Goal: Task Accomplishment & Management: Use online tool/utility

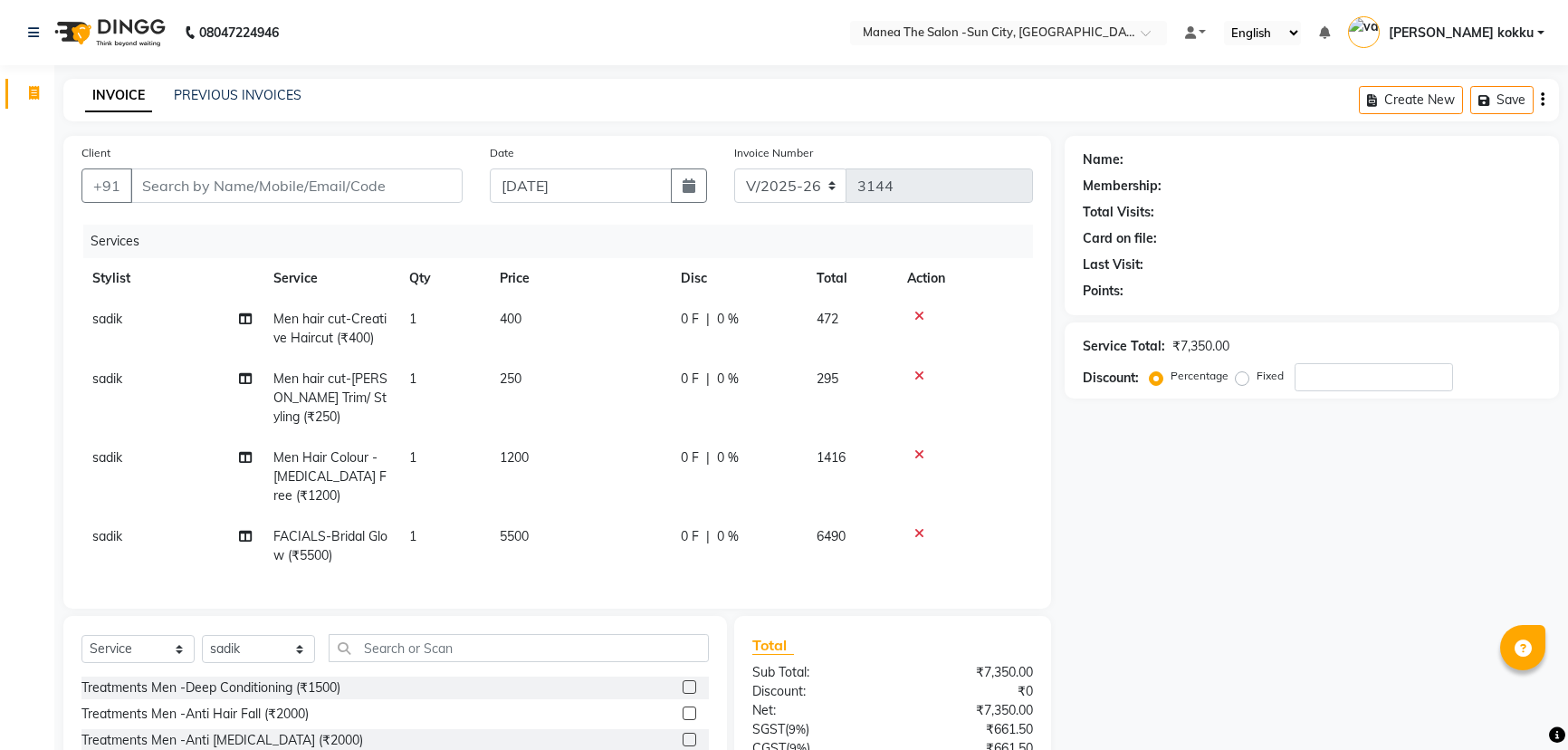
select select "5822"
select select "service"
select select "85974"
click at [418, 184] on input "Client" at bounding box center [296, 186] width 332 height 35
type input "9"
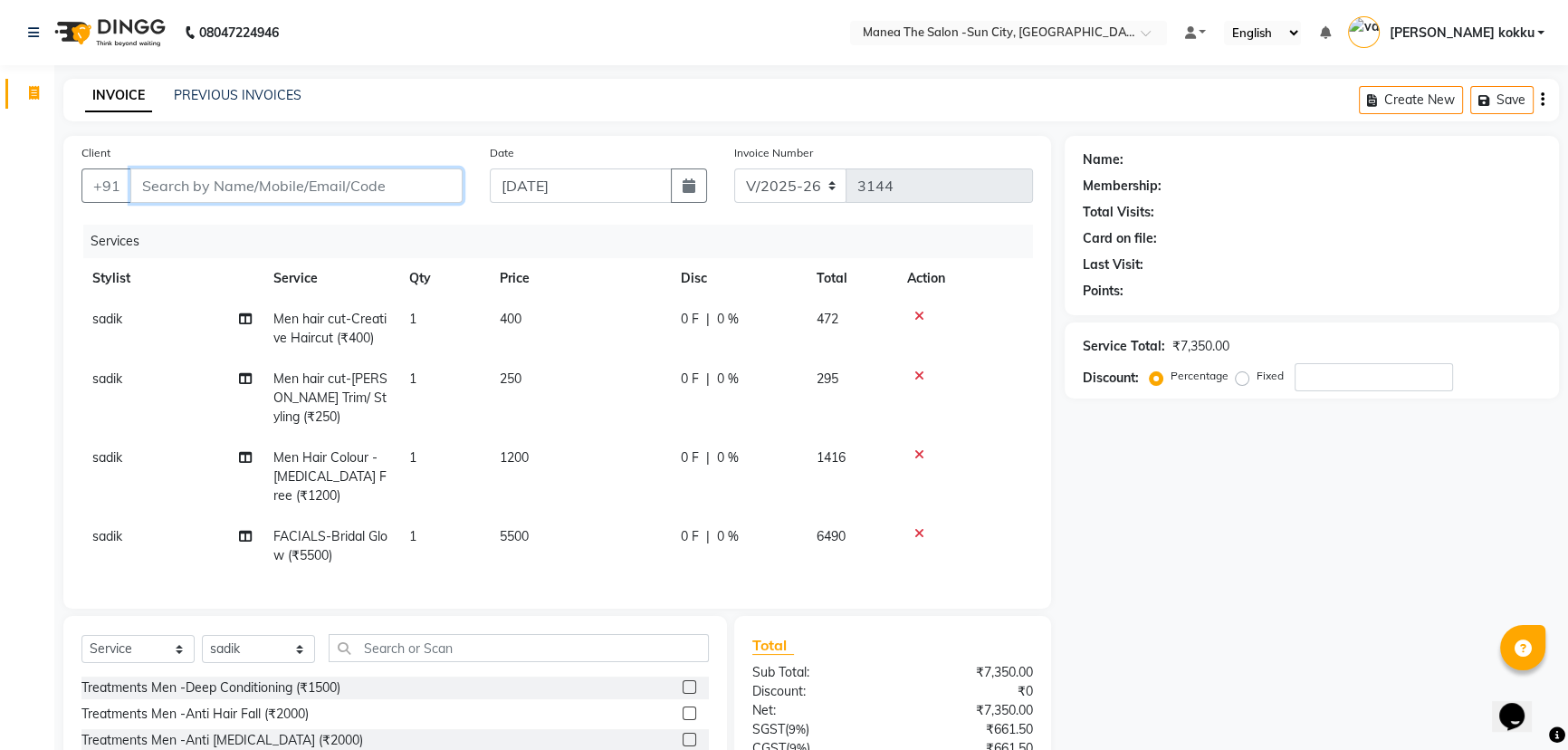
type input "0"
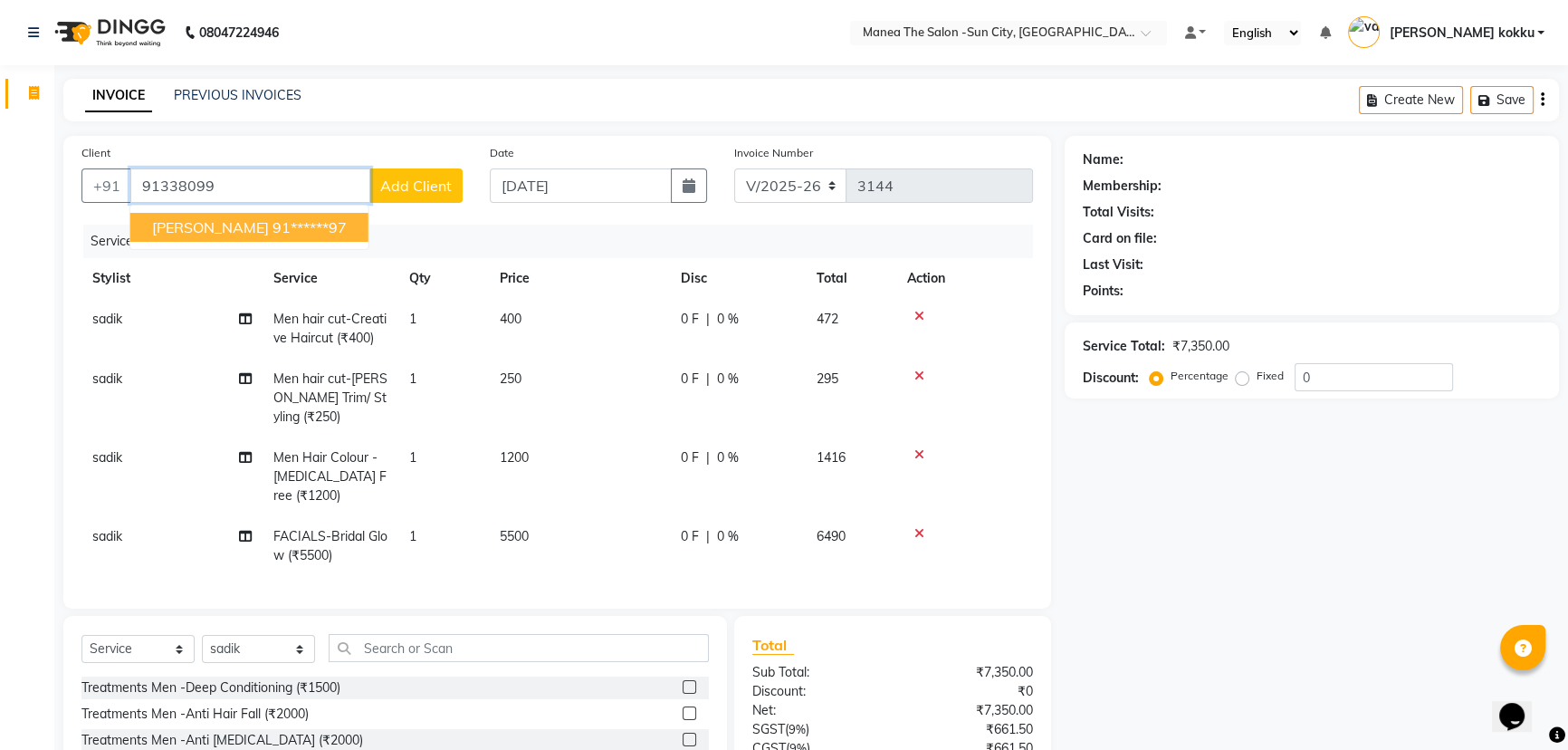
click at [339, 234] on ngb-highlight "91******97" at bounding box center [309, 228] width 74 height 18
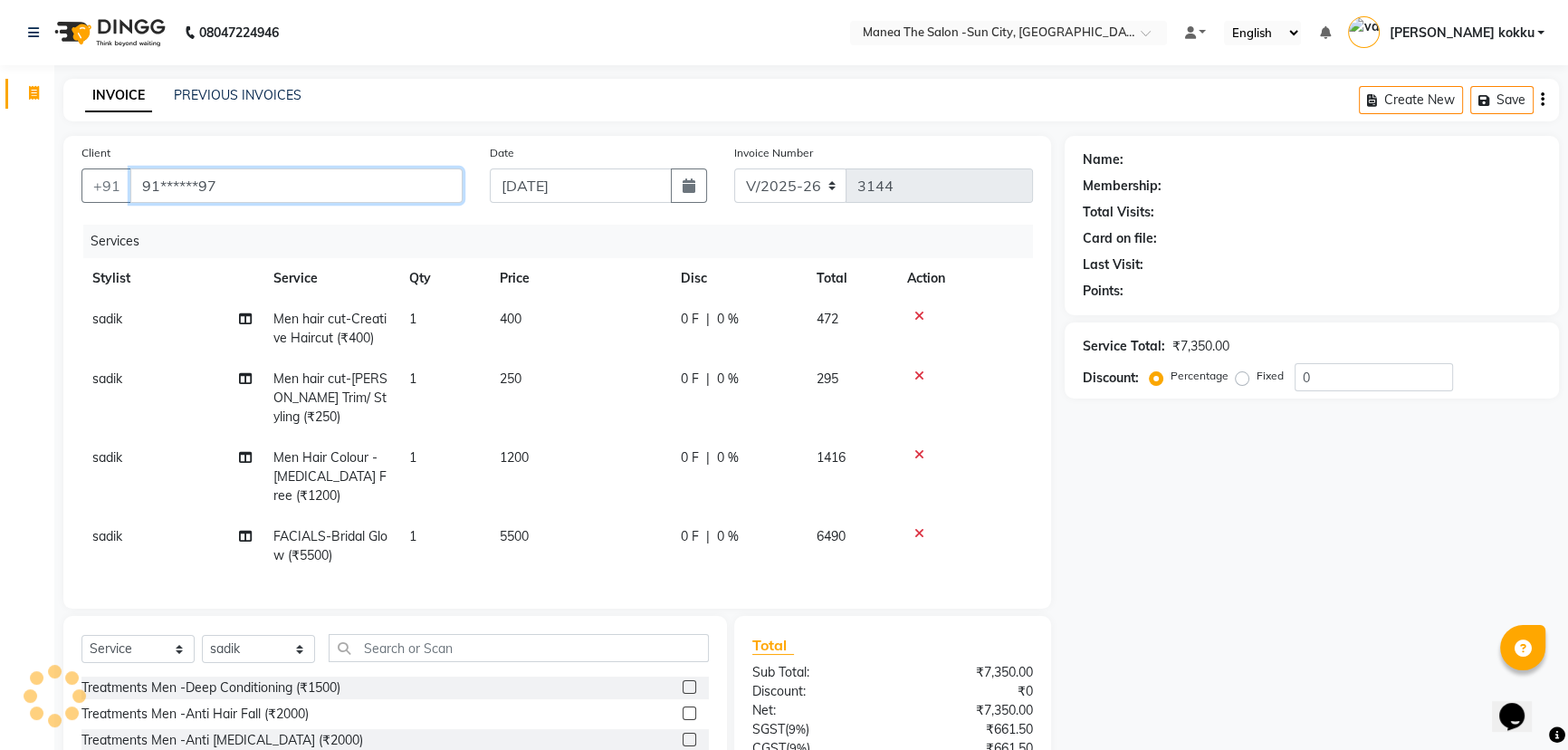
type input "91******97"
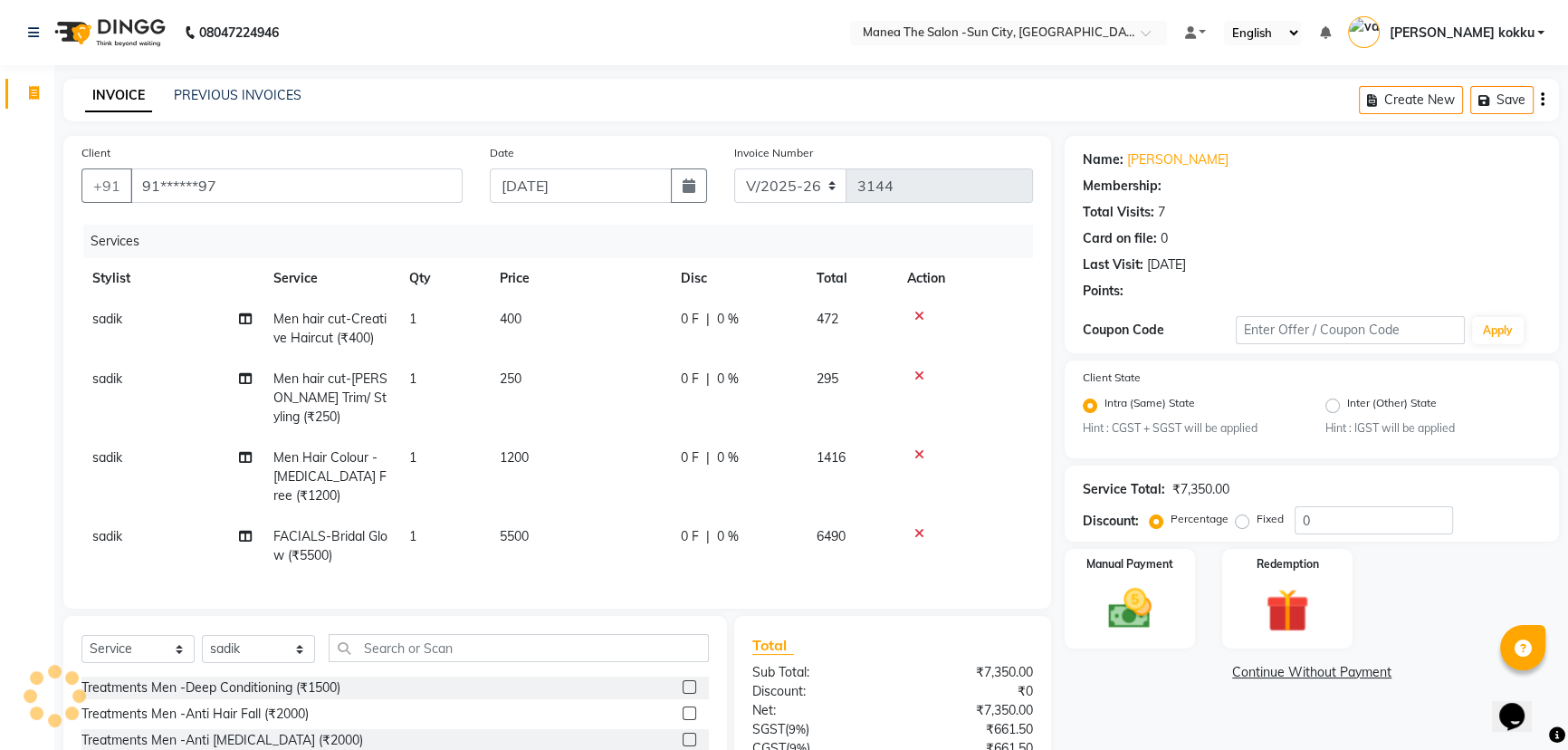
select select "1: Object"
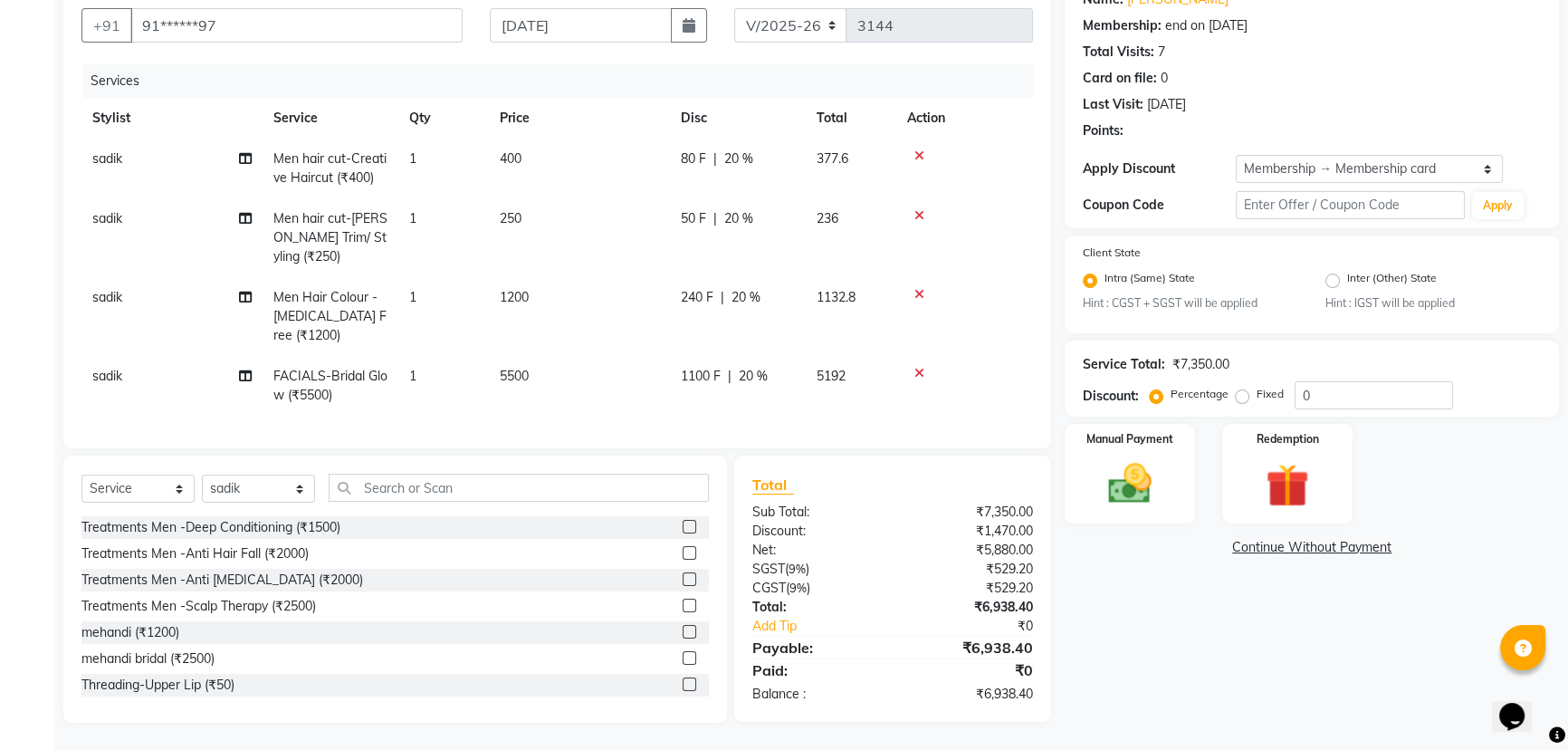
scroll to position [172, 0]
type input "20"
click at [1140, 483] on img at bounding box center [1131, 484] width 73 height 51
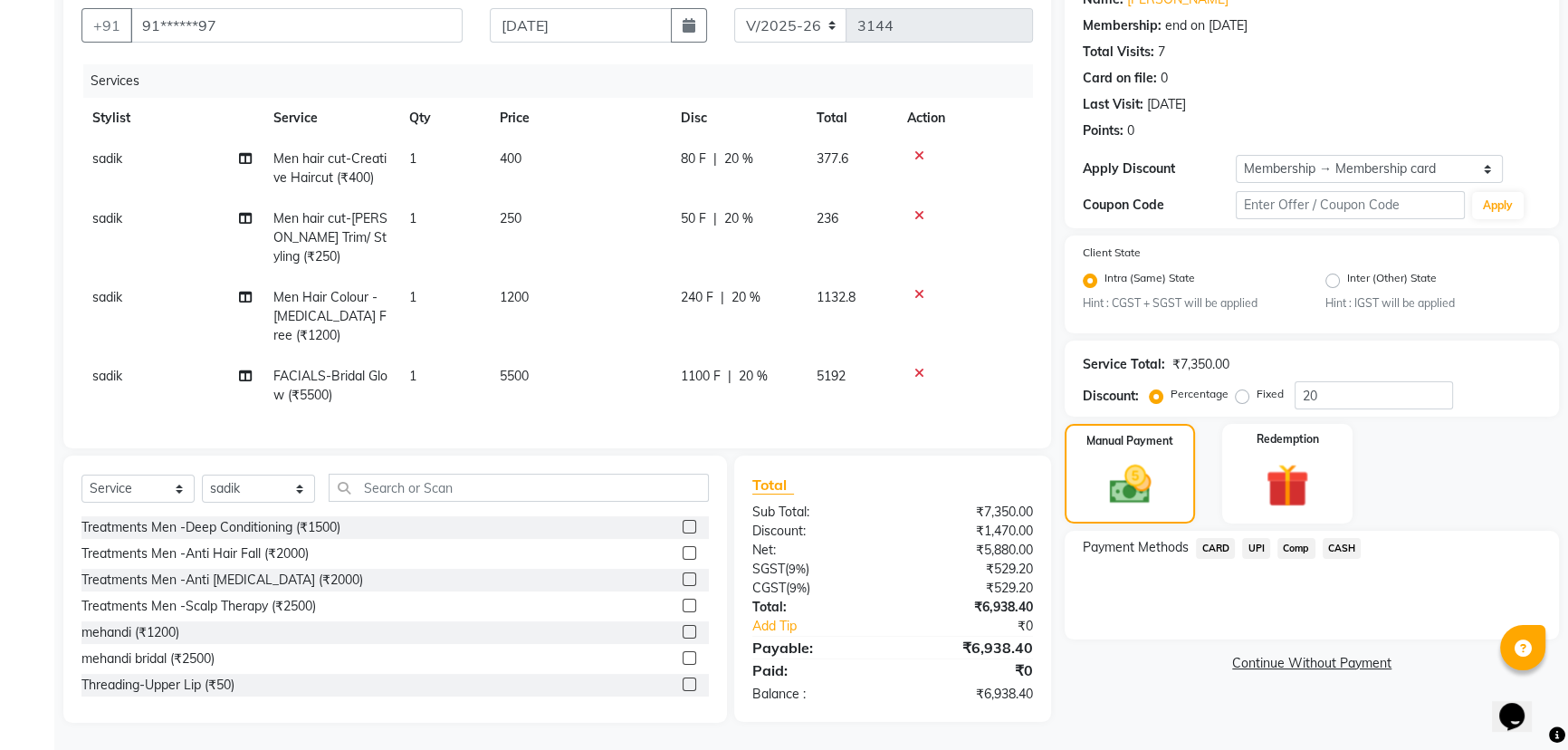
click at [1219, 541] on span "CARD" at bounding box center [1216, 548] width 39 height 21
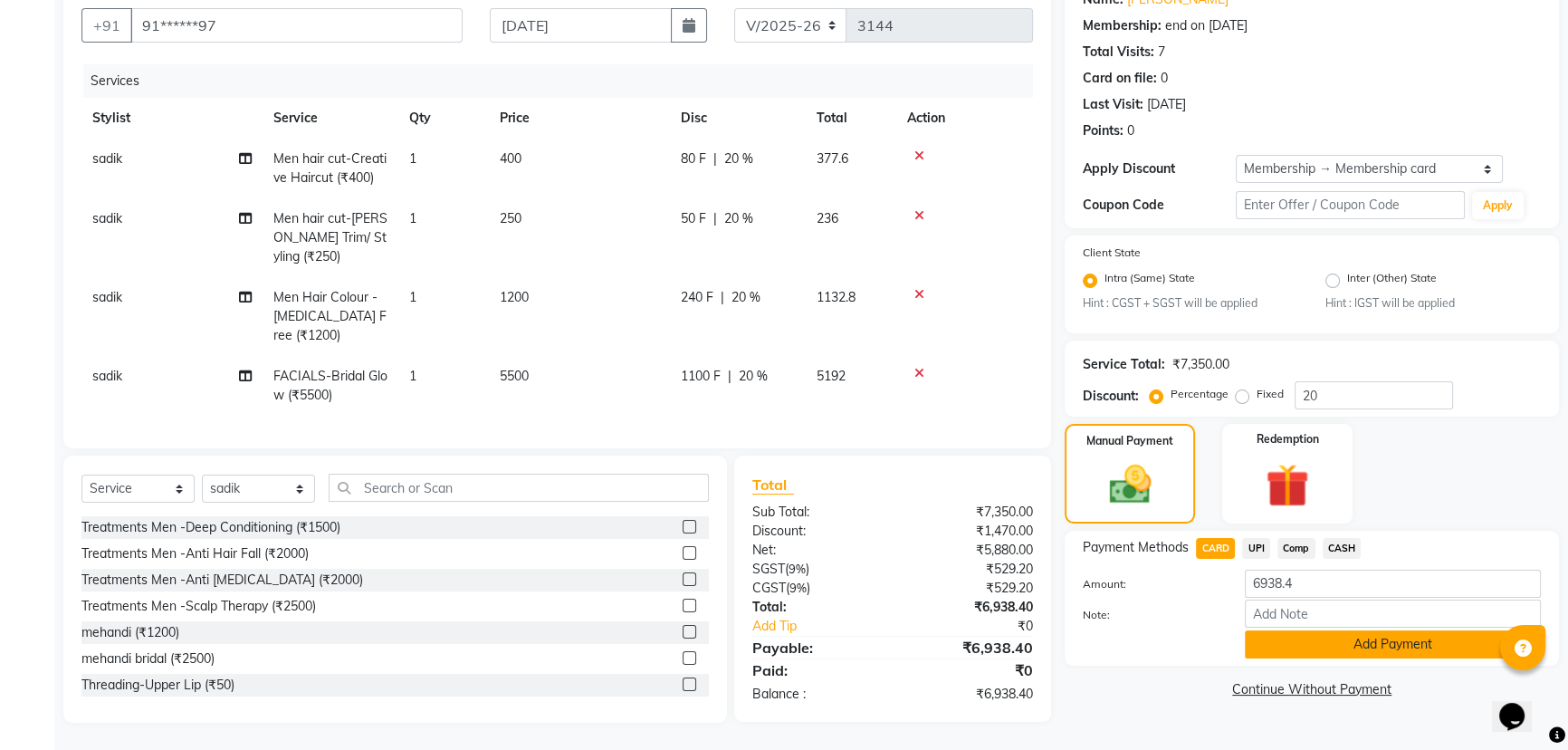
click at [1322, 641] on button "Add Payment" at bounding box center [1393, 644] width 296 height 28
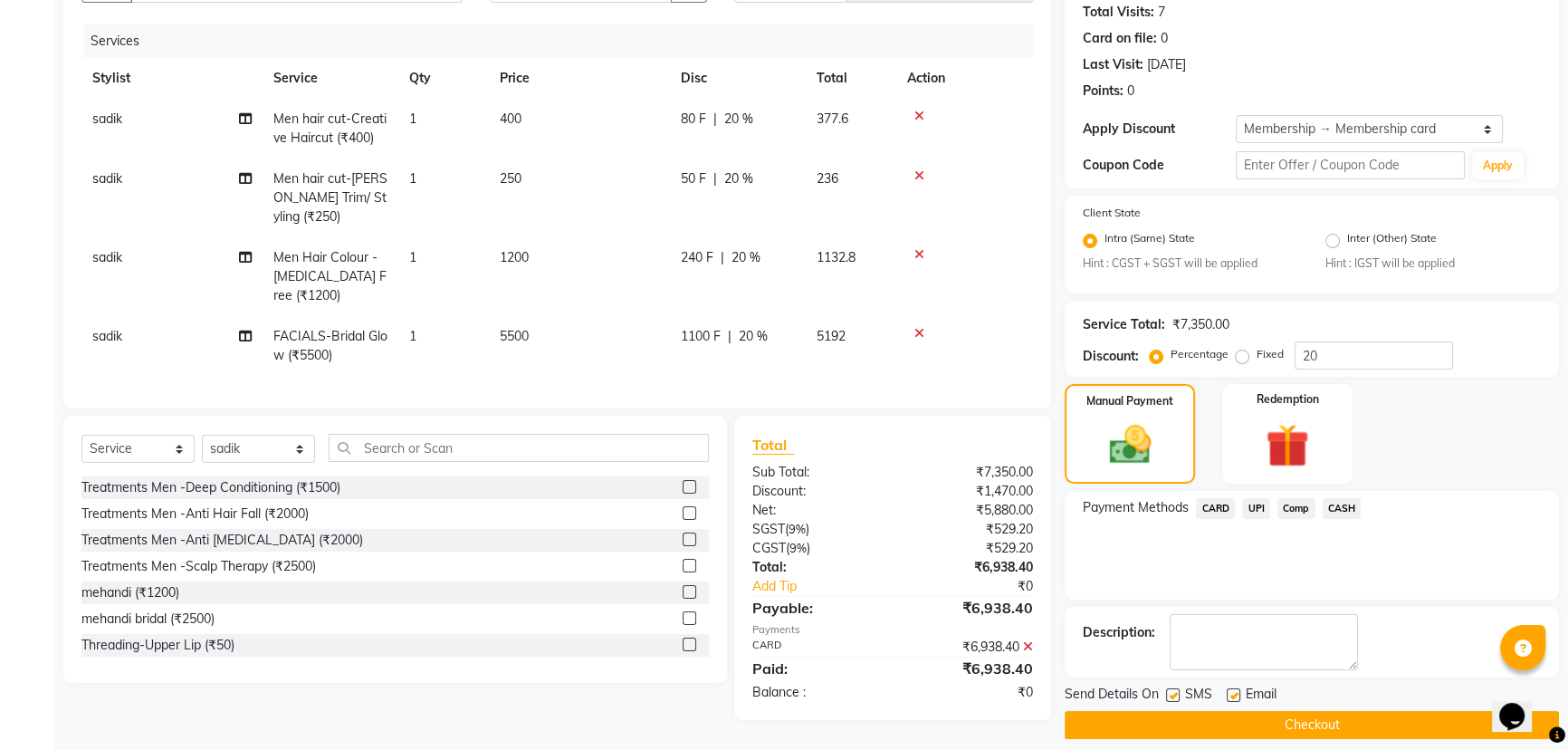
scroll to position [217, 0]
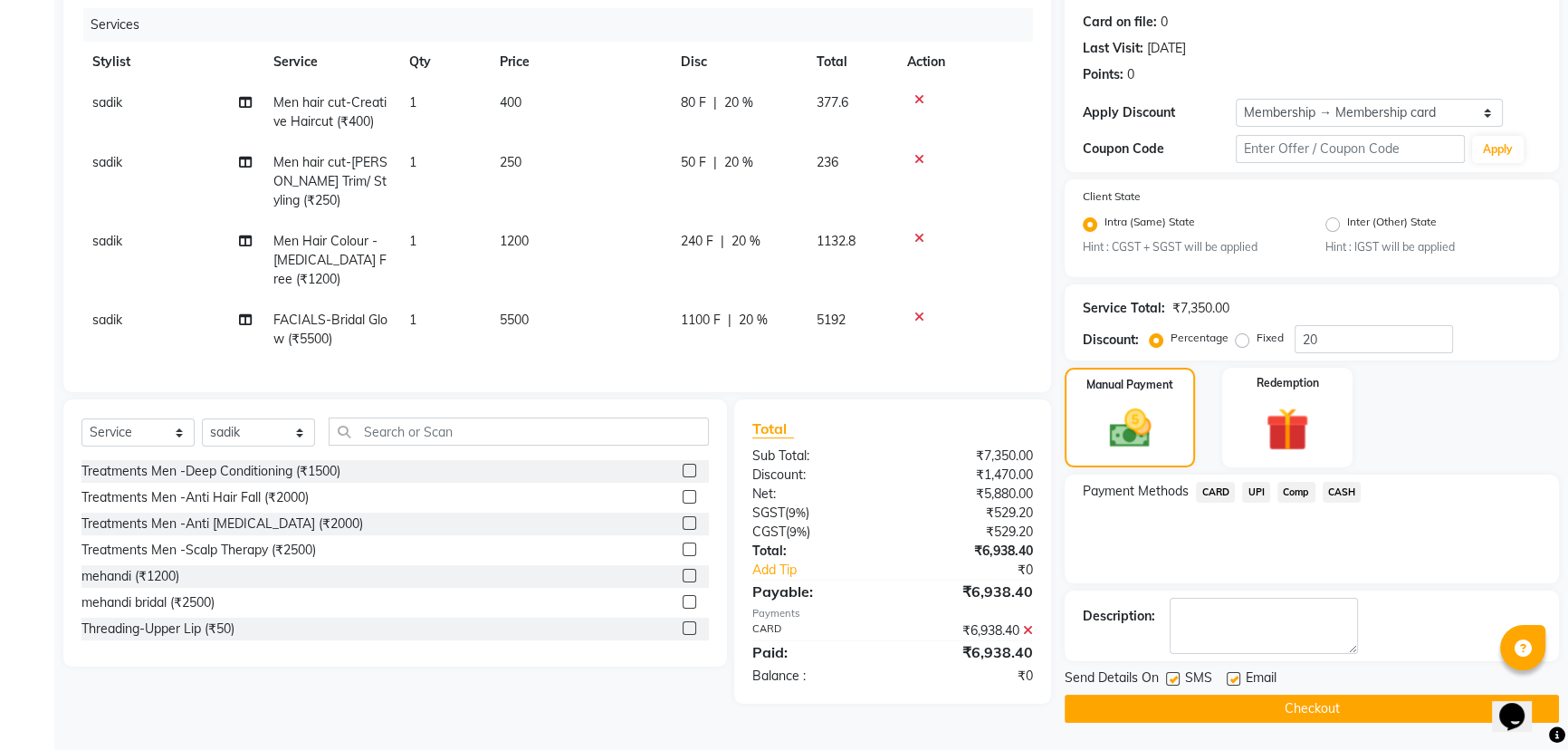
click at [1174, 676] on label at bounding box center [1173, 678] width 14 height 14
click at [1174, 676] on input "checkbox" at bounding box center [1172, 679] width 12 height 12
checkbox input "false"
click at [1238, 675] on label at bounding box center [1233, 678] width 14 height 14
click at [1238, 675] on input "checkbox" at bounding box center [1232, 679] width 12 height 12
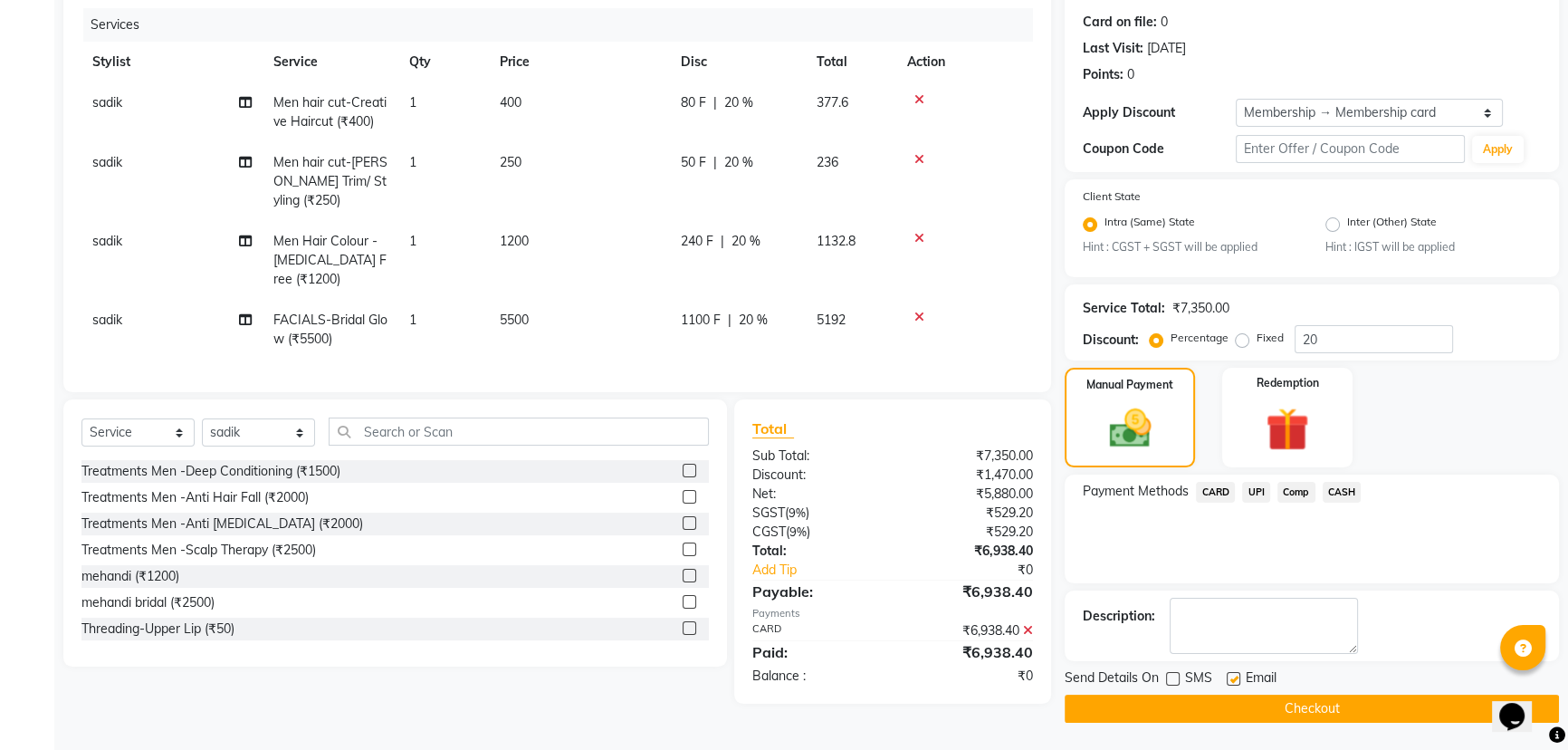
checkbox input "false"
click at [1229, 706] on button "Checkout" at bounding box center [1312, 708] width 494 height 28
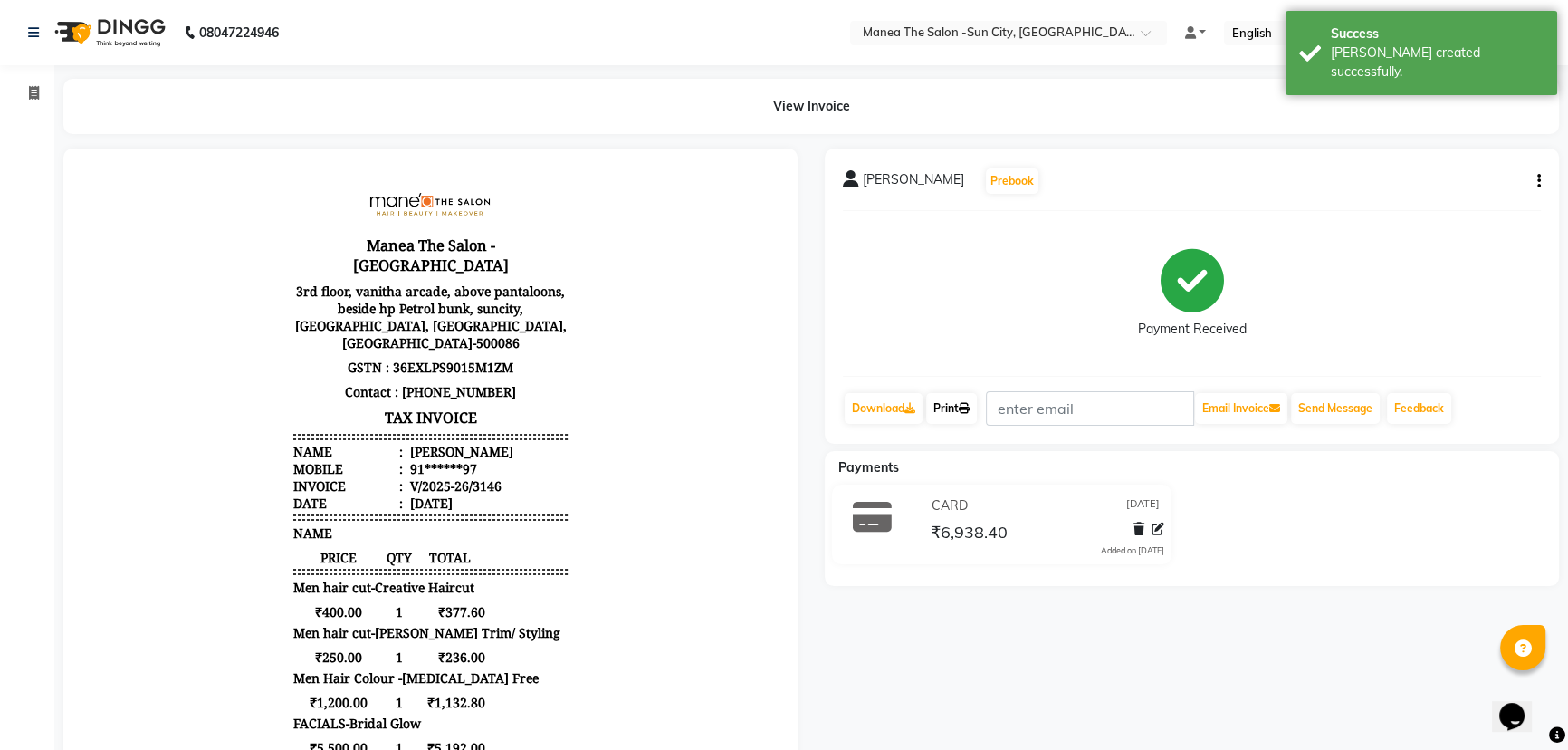
click at [964, 406] on icon at bounding box center [964, 408] width 11 height 11
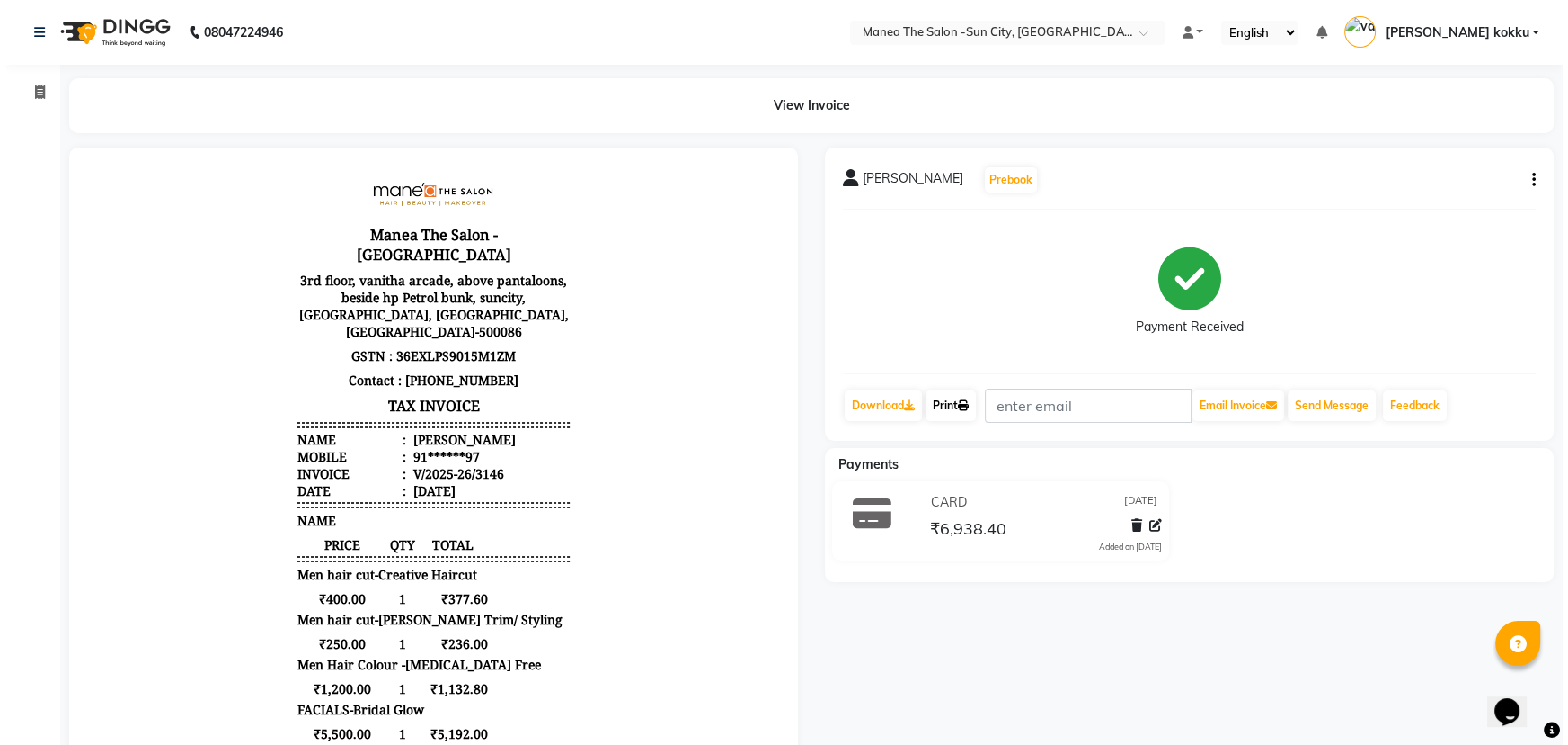
scroll to position [15, 0]
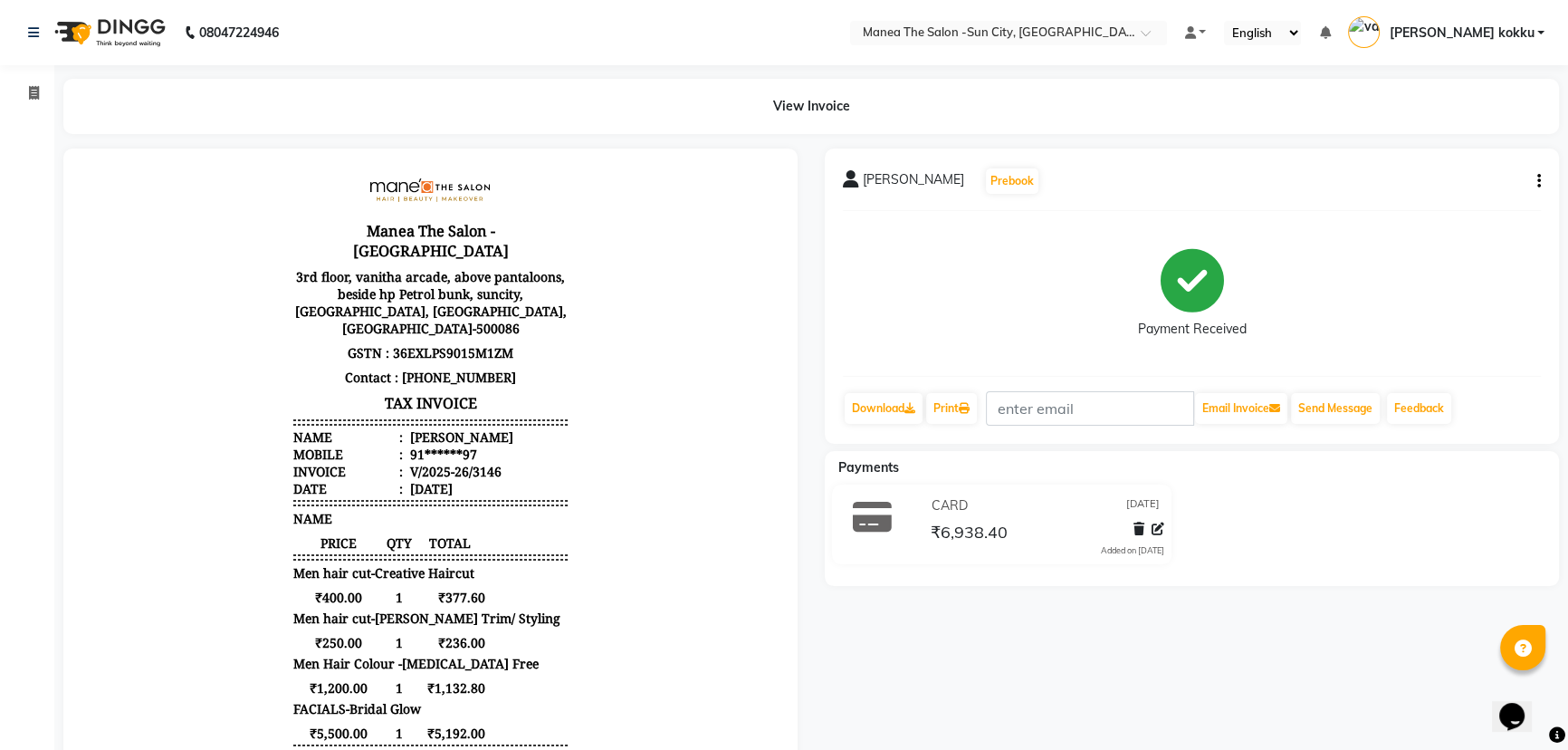
click at [1540, 182] on icon "button" at bounding box center [1540, 181] width 4 height 1
click at [1458, 195] on div "Edit Item Staff" at bounding box center [1448, 192] width 124 height 23
select select
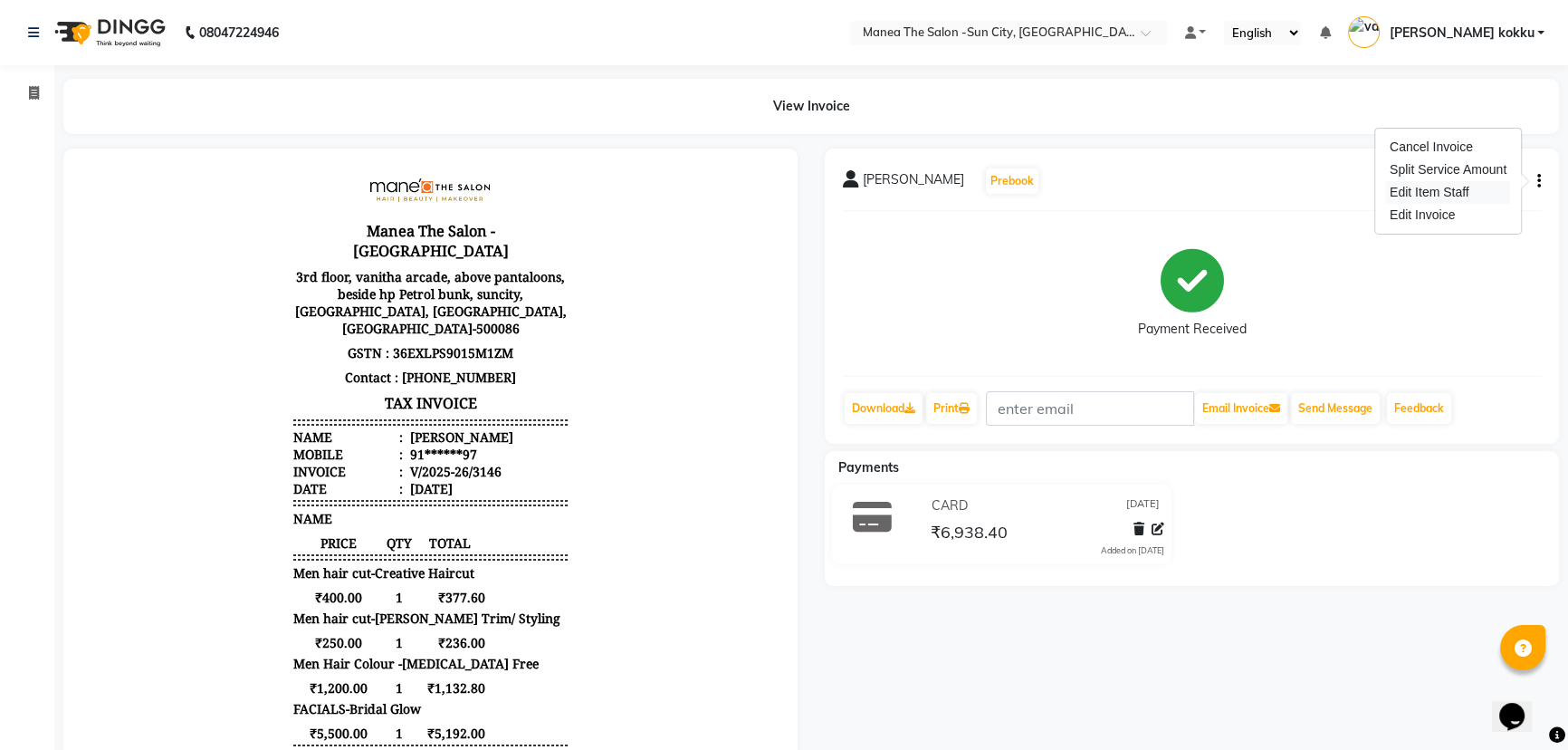
select select
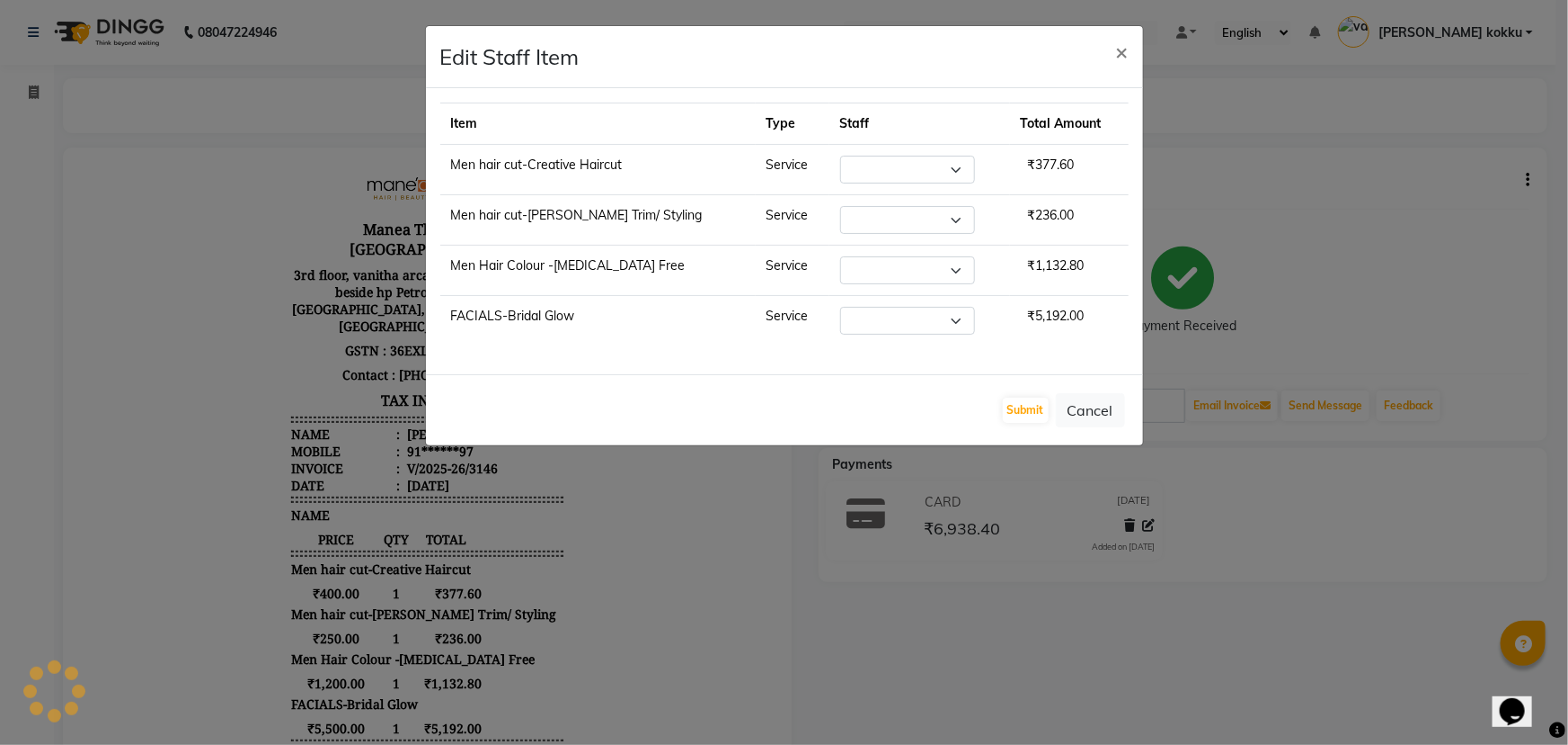
select select "85974"
click at [1021, 409] on button "Submit" at bounding box center [1026, 411] width 45 height 25
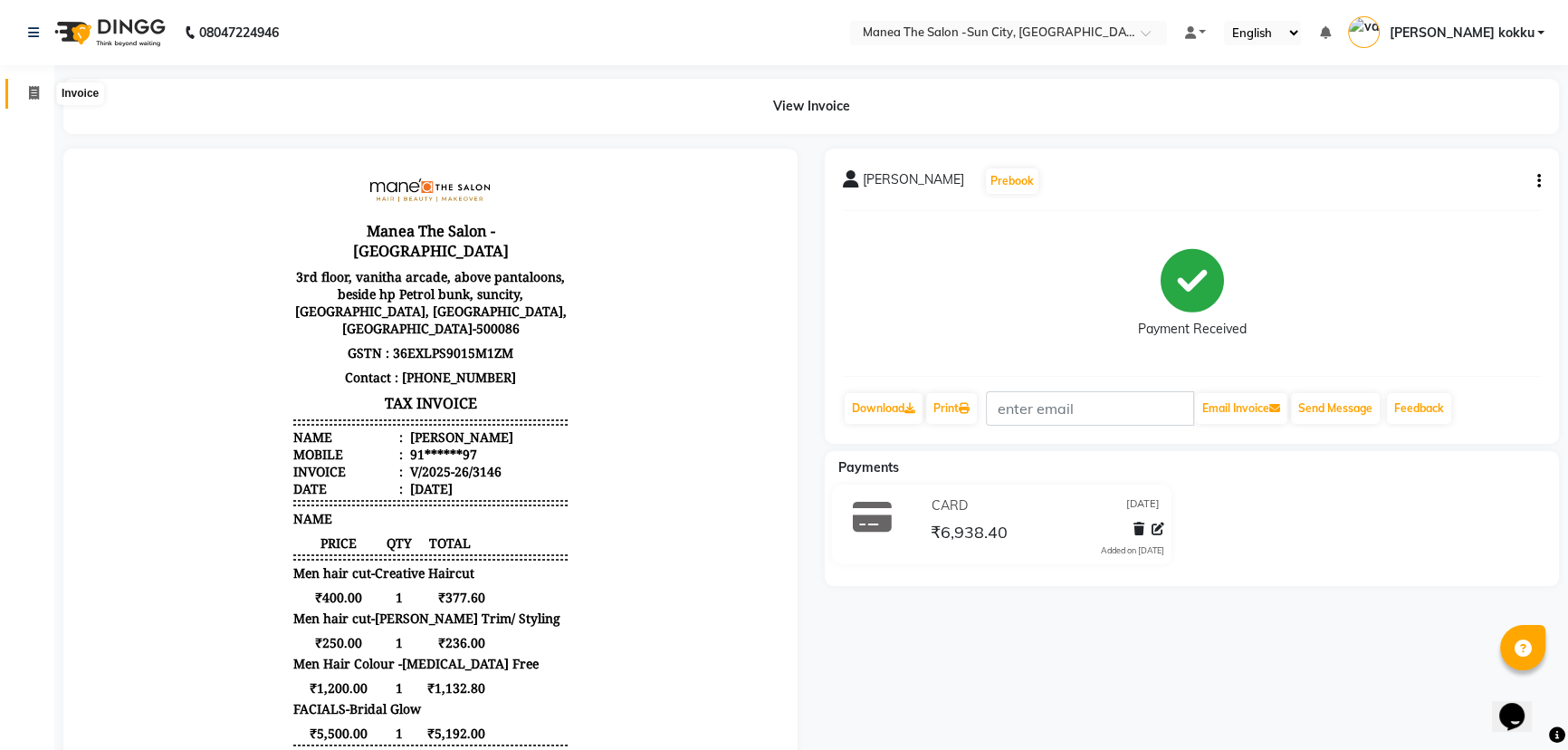
click at [22, 93] on span at bounding box center [34, 93] width 32 height 21
select select "service"
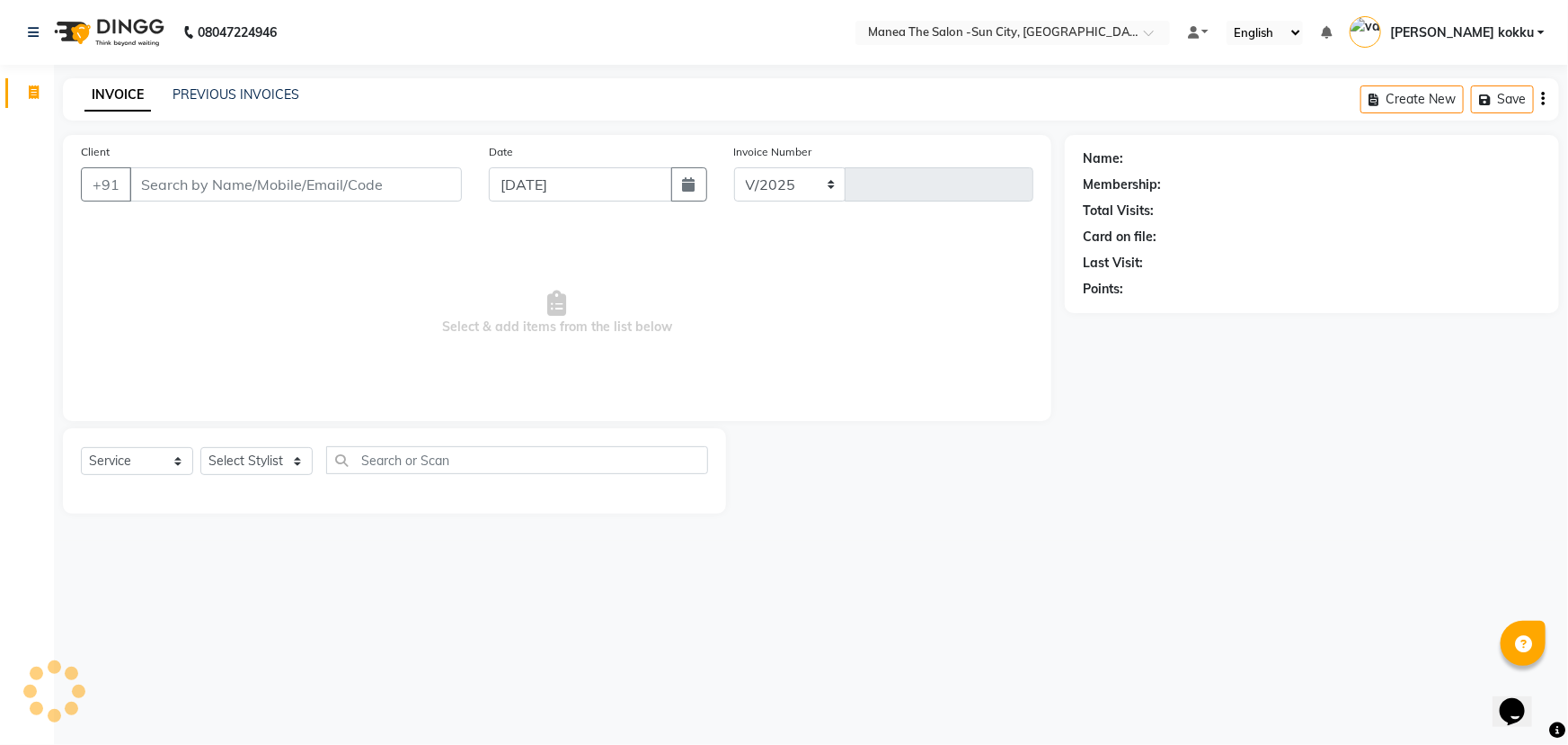
select select "5822"
type input "3147"
drag, startPoint x: 766, startPoint y: 343, endPoint x: 773, endPoint y: 352, distance: 11.4
click at [773, 352] on span "Select & add items from the list below" at bounding box center [557, 313] width 952 height 180
click at [330, 190] on input "Client" at bounding box center [296, 184] width 332 height 35
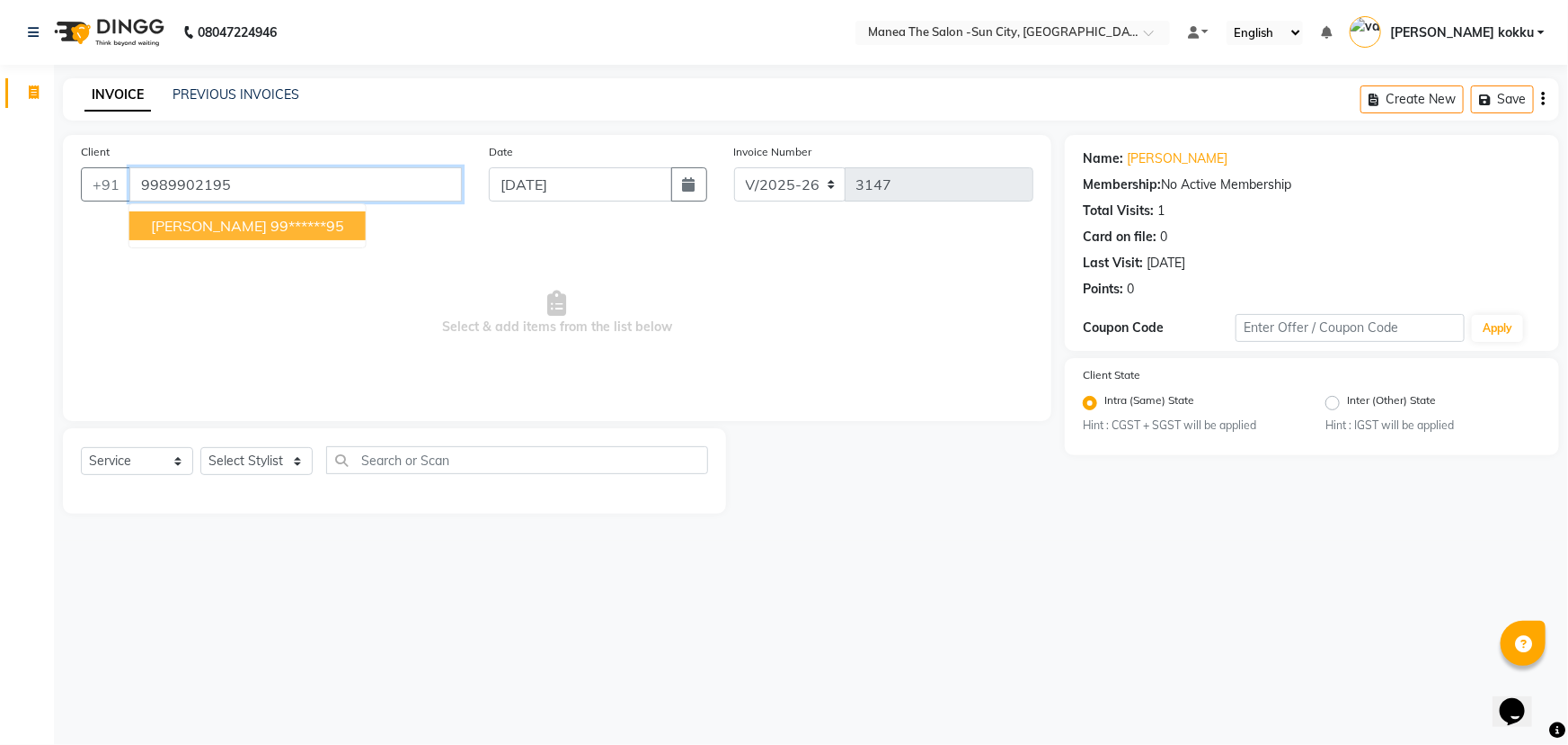
click at [369, 177] on input "9989902195" at bounding box center [296, 184] width 332 height 35
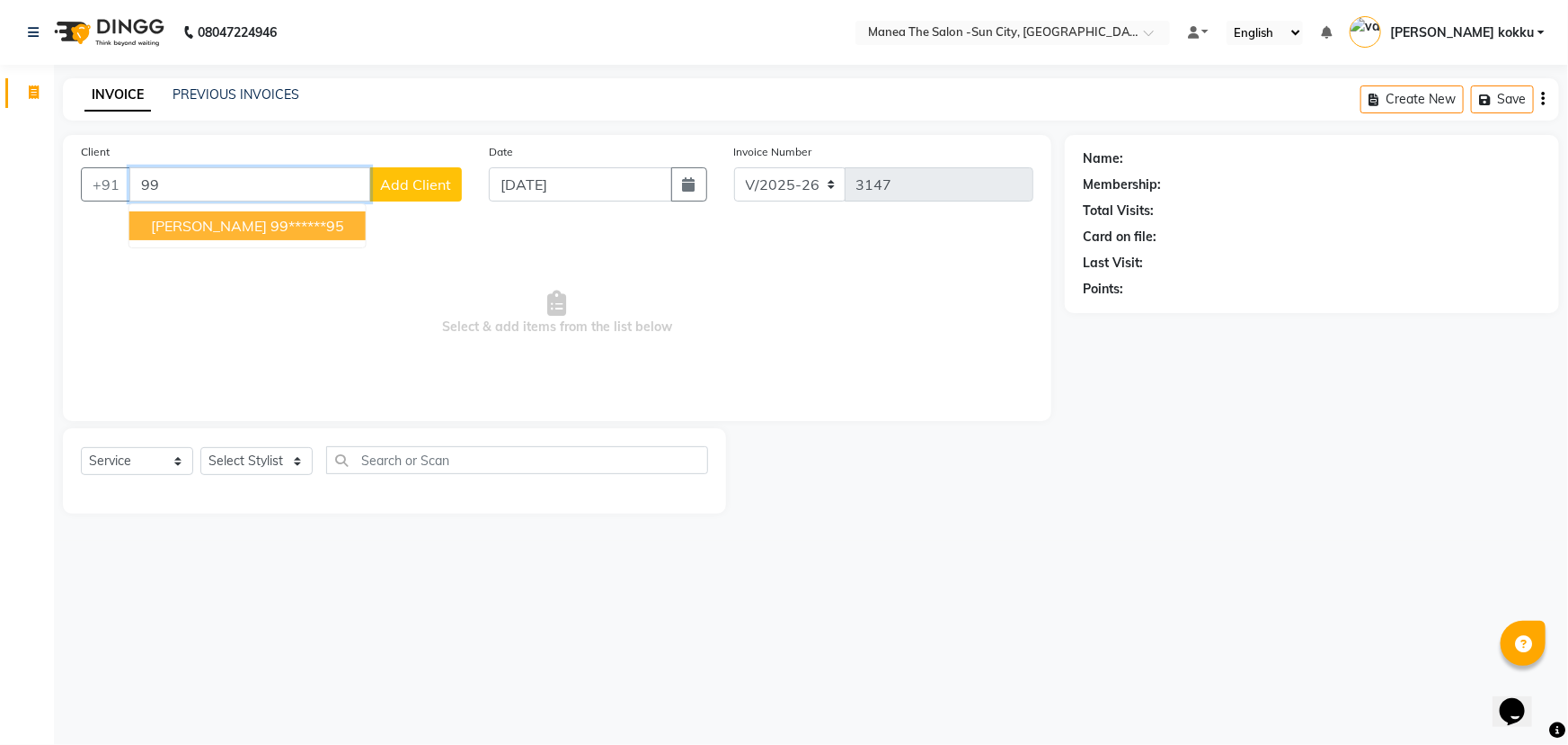
type input "9"
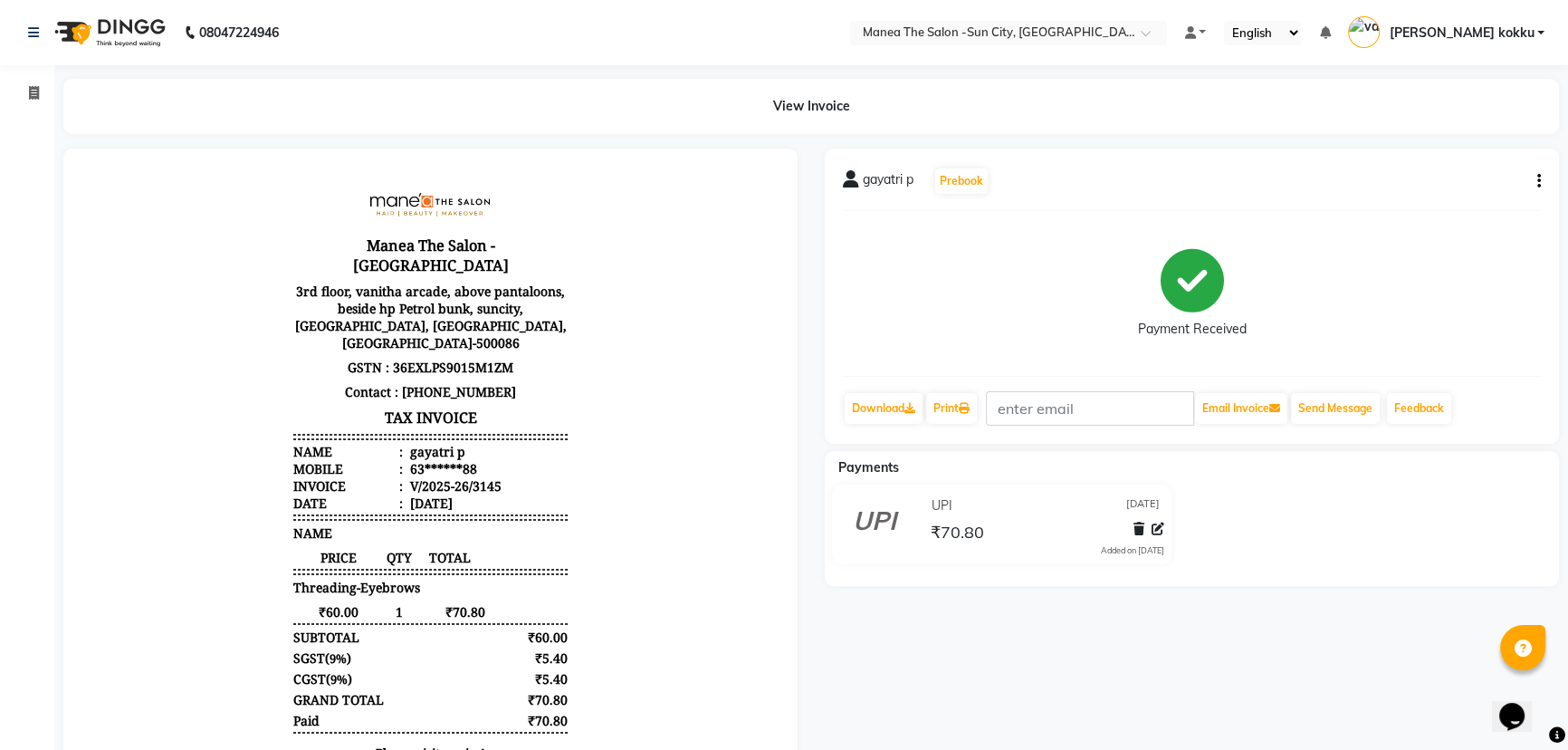
scroll to position [14, 0]
